Goal: Navigation & Orientation: Find specific page/section

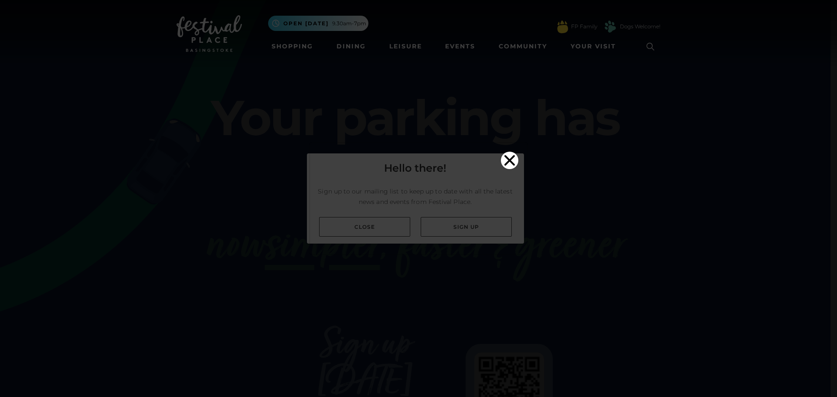
click at [376, 227] on video "Your browser does not support the video tag." at bounding box center [418, 197] width 217 height 108
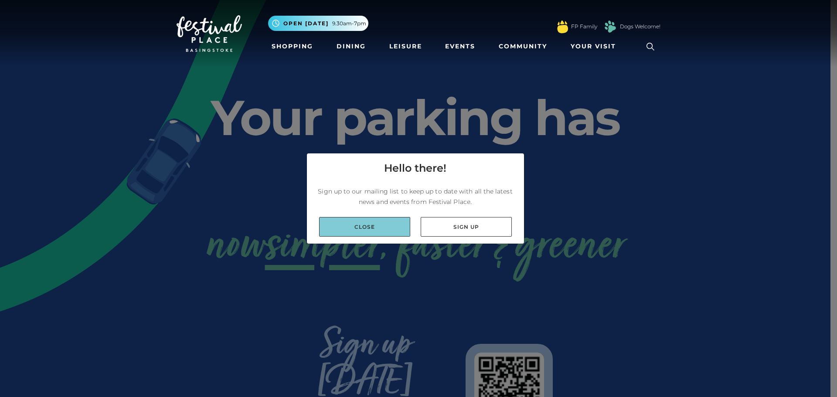
click at [367, 222] on link "Close" at bounding box center [364, 227] width 91 height 20
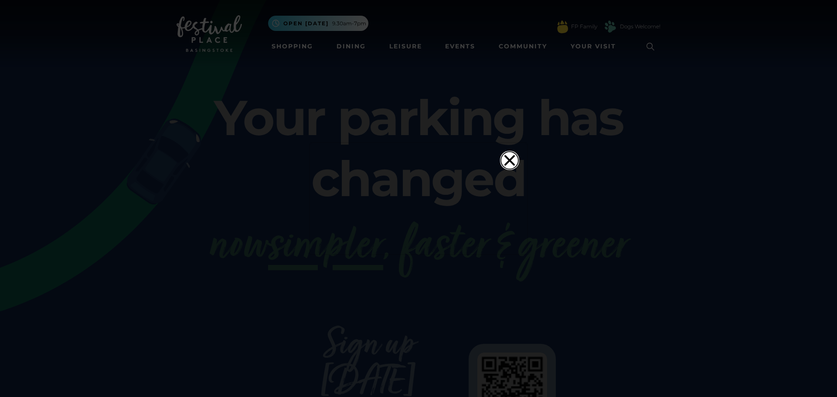
click at [511, 155] on icon "Close" at bounding box center [509, 160] width 10 height 10
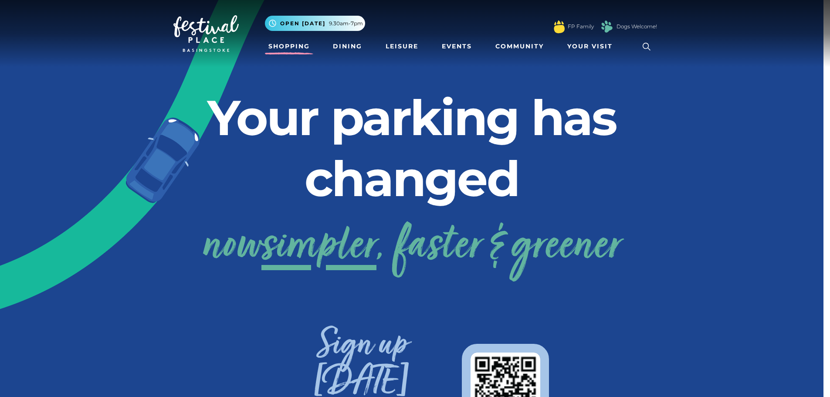
click at [305, 45] on link "Shopping" at bounding box center [289, 46] width 48 height 16
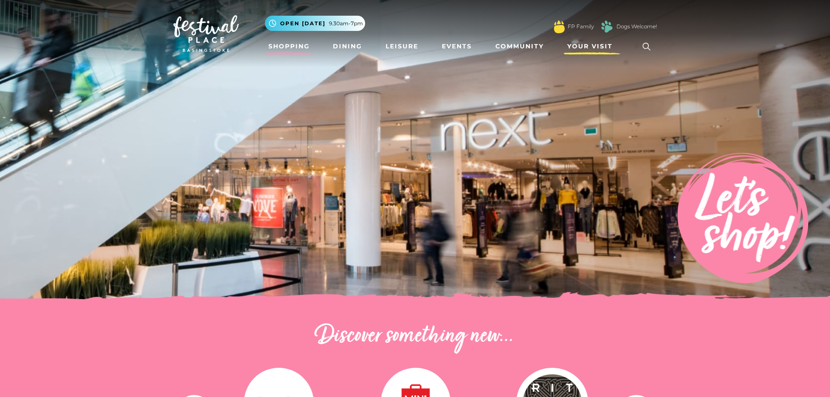
click at [602, 46] on span "Your Visit" at bounding box center [589, 46] width 45 height 9
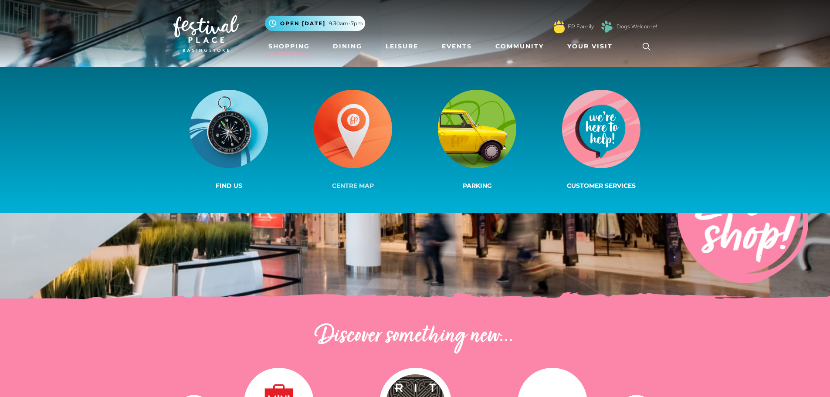
click at [363, 126] on img at bounding box center [353, 129] width 78 height 78
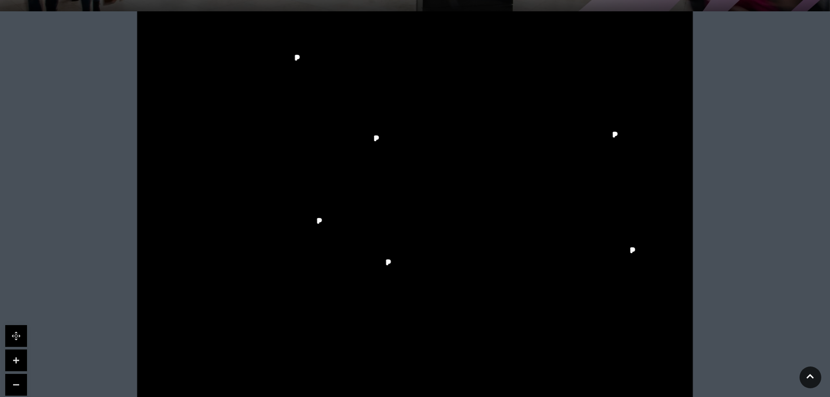
scroll to position [209, 0]
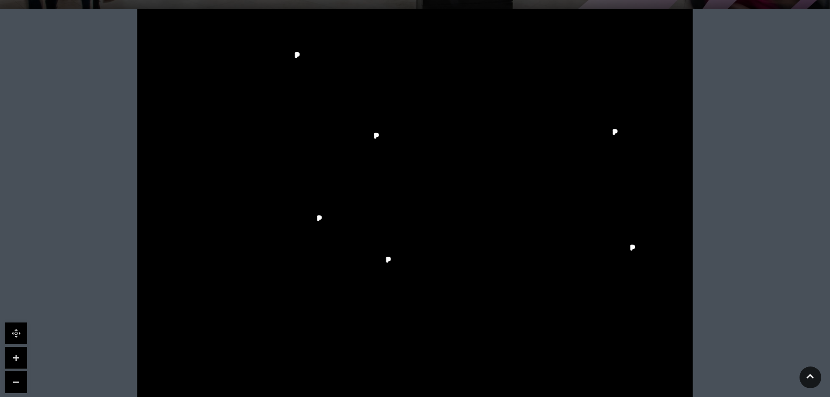
click at [360, 253] on tspan "Cards Direct" at bounding box center [360, 253] width 0 height 0
click at [15, 353] on link at bounding box center [16, 358] width 22 height 22
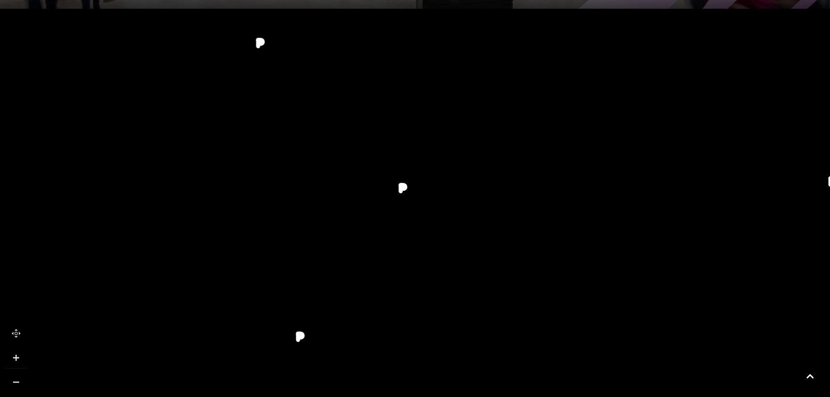
drag, startPoint x: 192, startPoint y: 112, endPoint x: 249, endPoint y: 221, distance: 122.8
click at [249, 221] on polygon at bounding box center [271, 364] width 427 height 495
drag, startPoint x: 370, startPoint y: 267, endPoint x: 293, endPoint y: 73, distance: 209.1
click at [313, 73] on rect at bounding box center [321, 61] width 17 height 39
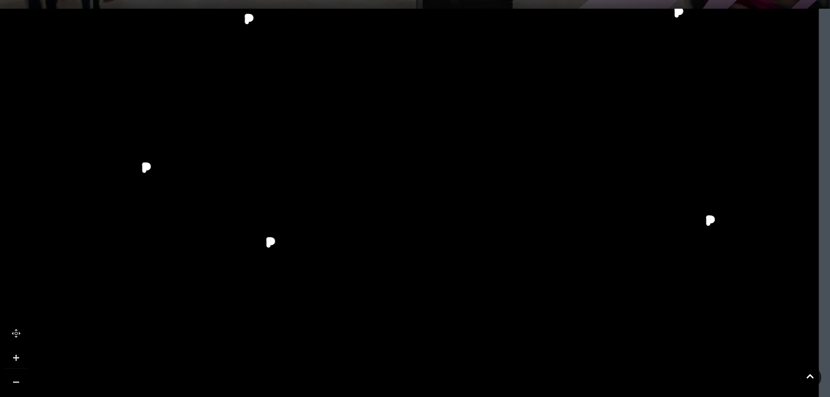
drag, startPoint x: 482, startPoint y: 241, endPoint x: 406, endPoint y: 265, distance: 79.9
click at [406, 265] on icon at bounding box center [318, 143] width 1255 height 706
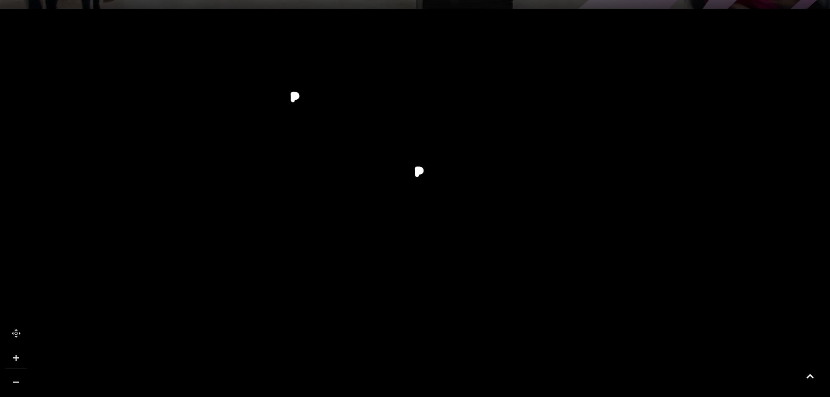
drag, startPoint x: 328, startPoint y: 136, endPoint x: 476, endPoint y: 65, distance: 164.5
click at [476, 65] on icon at bounding box center [473, 60] width 13 height 13
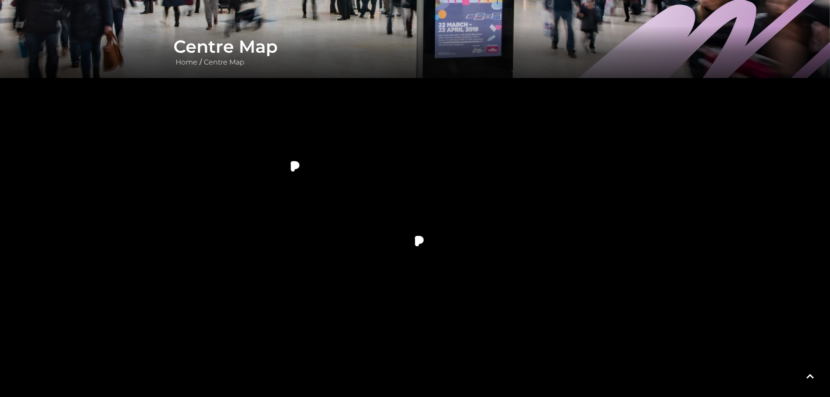
scroll to position [139, 0]
drag, startPoint x: 695, startPoint y: 185, endPoint x: 678, endPoint y: 292, distance: 108.5
click at [678, 292] on icon at bounding box center [450, 250] width 1255 height 706
drag, startPoint x: 197, startPoint y: 102, endPoint x: 191, endPoint y: 230, distance: 128.7
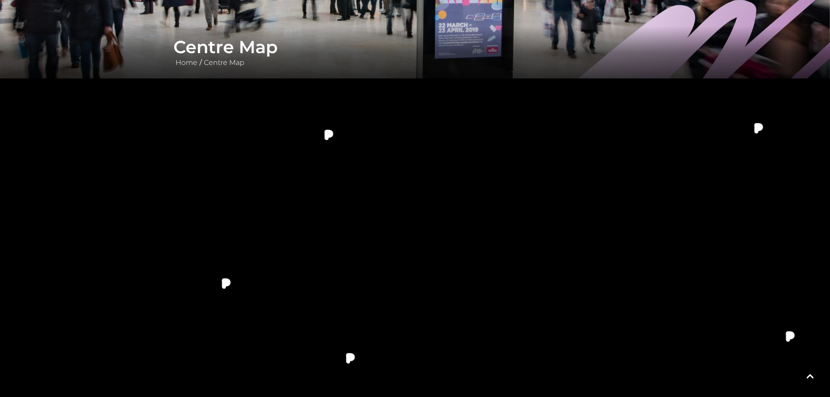
drag, startPoint x: 436, startPoint y: 350, endPoint x: 390, endPoint y: 231, distance: 127.7
click at [390, 231] on rect at bounding box center [372, 230] width 39 height 11
drag, startPoint x: 104, startPoint y: 338, endPoint x: 99, endPoint y: 287, distance: 51.2
drag, startPoint x: 99, startPoint y: 287, endPoint x: 323, endPoint y: 319, distance: 226.3
click at [323, 319] on polygon at bounding box center [192, 260] width 427 height 495
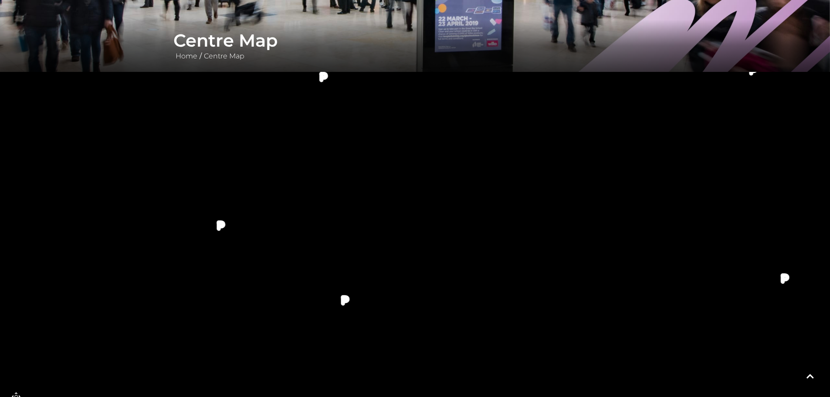
scroll to position [52, 0]
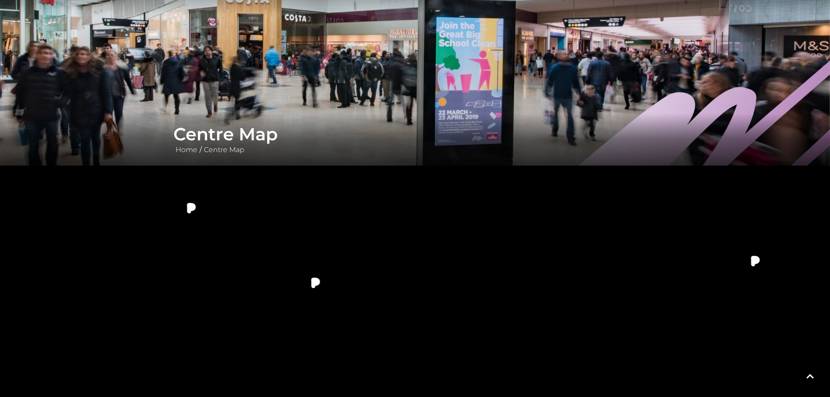
drag, startPoint x: 318, startPoint y: 281, endPoint x: 276, endPoint y: 150, distance: 136.7
click at [276, 150] on div "Centre Map Home / Centre Map" at bounding box center [415, 253] width 830 height 610
